Goal: Information Seeking & Learning: Learn about a topic

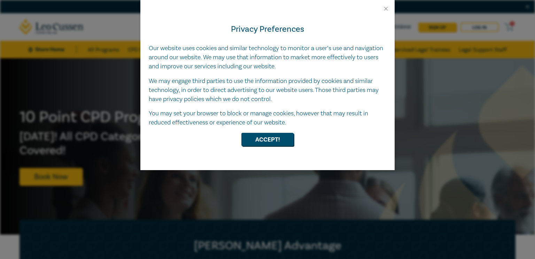
click at [387, 5] on div at bounding box center [267, 6] width 254 height 12
click at [386, 3] on div at bounding box center [267, 6] width 254 height 12
click at [383, 8] on button "Close" at bounding box center [386, 9] width 6 height 6
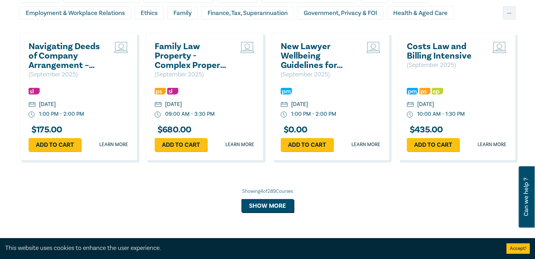
scroll to position [746, 0]
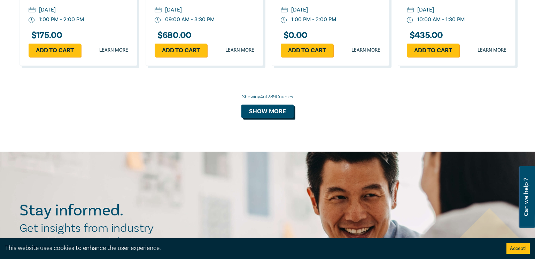
click at [274, 111] on button "Show more" at bounding box center [268, 111] width 52 height 13
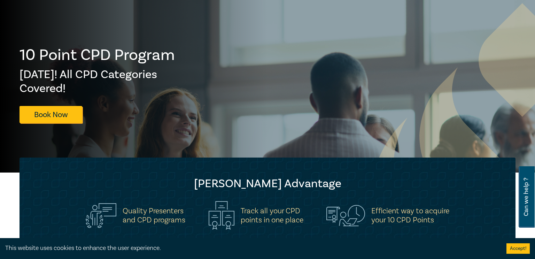
scroll to position [149, 0]
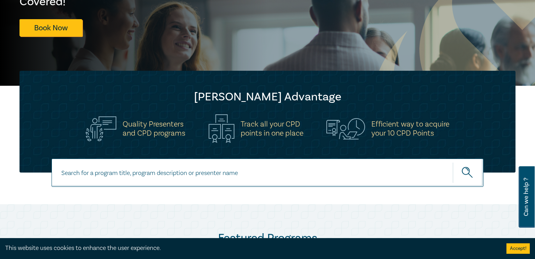
click at [281, 165] on input at bounding box center [268, 173] width 432 height 28
type input "commercial"
click at [453, 162] on button "submit" at bounding box center [468, 172] width 31 height 21
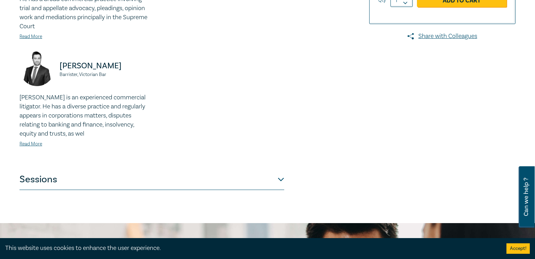
scroll to position [312, 0]
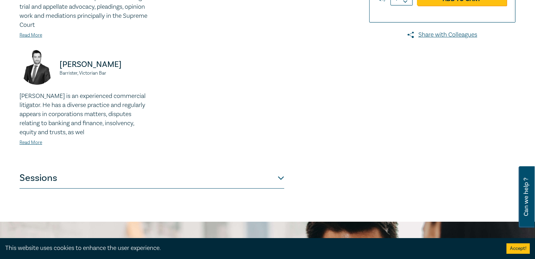
click at [283, 168] on button "Sessions" at bounding box center [152, 178] width 265 height 21
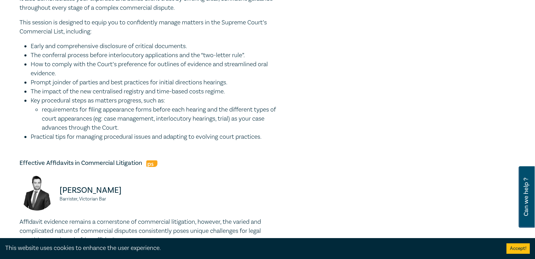
scroll to position [364, 0]
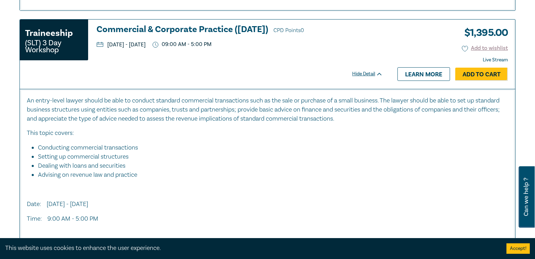
scroll to position [1353, 0]
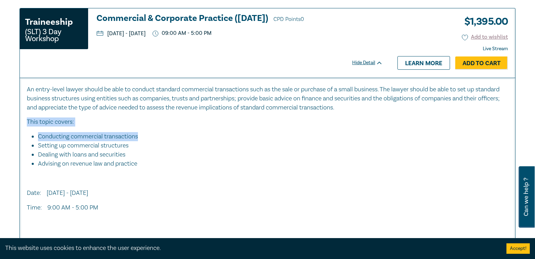
drag, startPoint x: 408, startPoint y: 119, endPoint x: 146, endPoint y: 143, distance: 263.2
click at [146, 143] on div "An entry-level lawyer should be able to conduct standard commercial transaction…" at bounding box center [268, 156] width 482 height 142
click at [146, 141] on li "Conducting commercial transactions" at bounding box center [270, 136] width 464 height 9
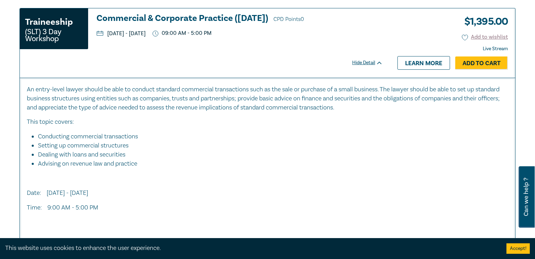
click at [146, 141] on li "Conducting commercial transactions" at bounding box center [270, 136] width 464 height 9
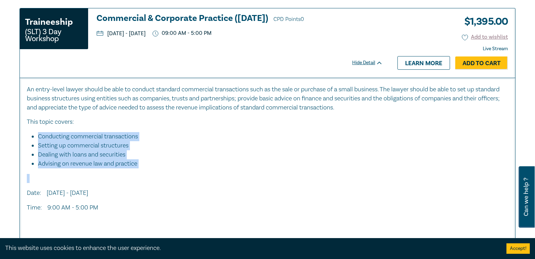
drag, startPoint x: 146, startPoint y: 143, endPoint x: 155, endPoint y: 175, distance: 34.0
click at [155, 175] on div "An entry-level lawyer should be able to conduct standard commercial transaction…" at bounding box center [268, 156] width 482 height 142
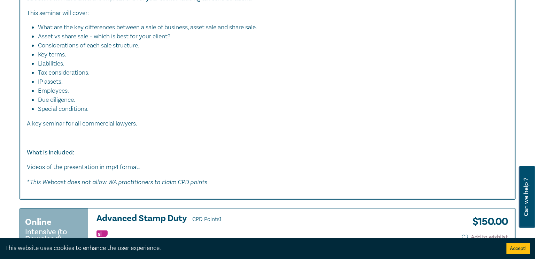
scroll to position [3980, 0]
